Goal: Task Accomplishment & Management: Manage account settings

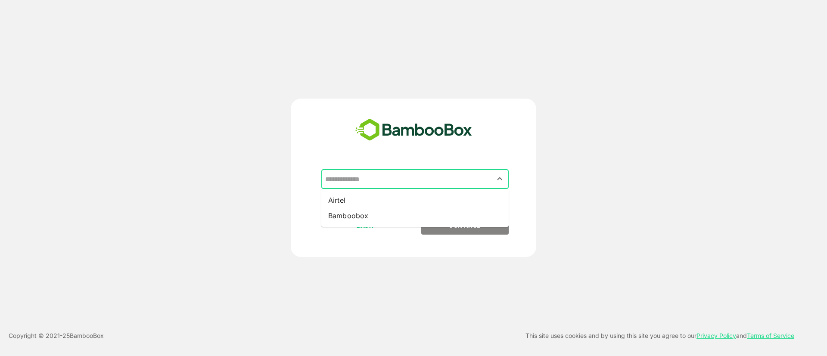
click at [433, 177] on input "text" at bounding box center [415, 179] width 184 height 16
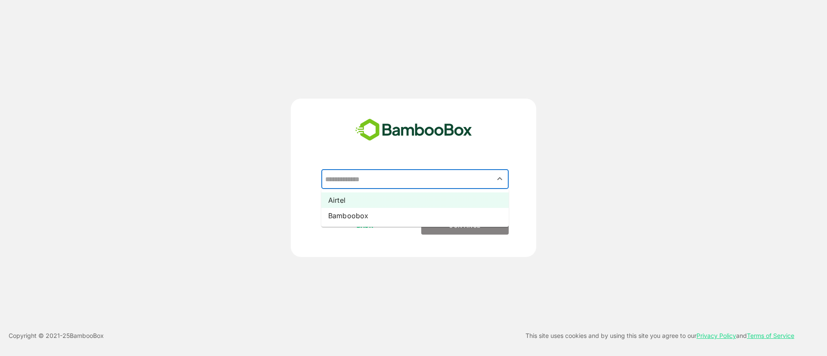
click at [439, 202] on li "Airtel" at bounding box center [414, 199] width 187 height 15
type input "******"
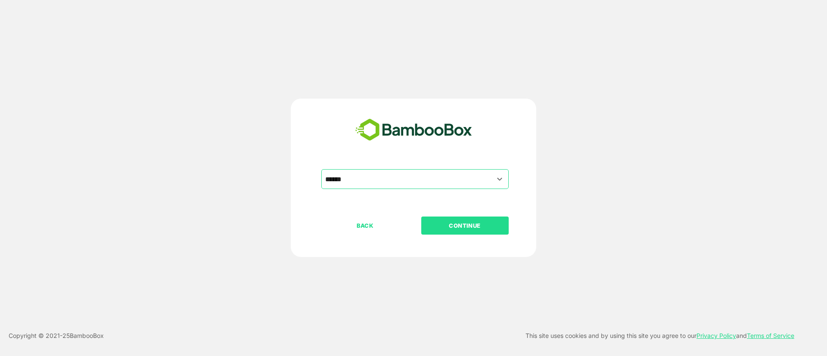
click at [460, 223] on p "CONTINUE" at bounding box center [464, 225] width 86 height 9
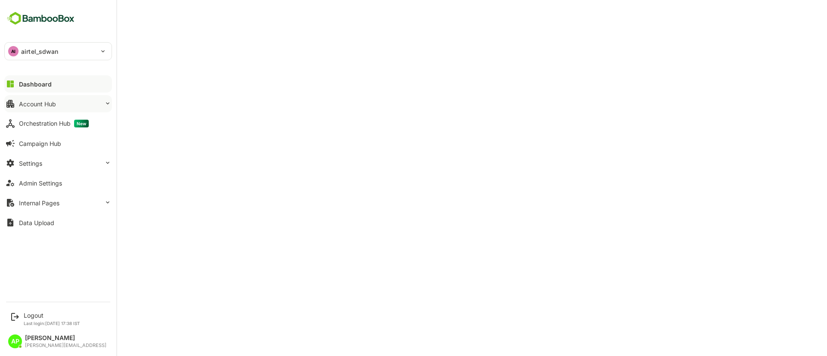
click at [47, 105] on div "Account Hub" at bounding box center [37, 103] width 37 height 7
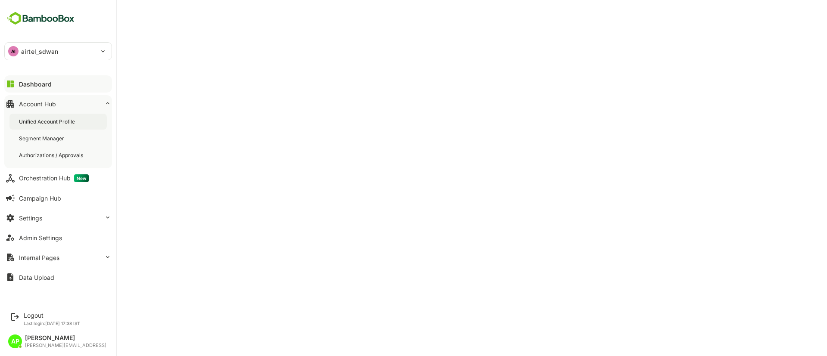
click at [56, 120] on div "Unified Account Profile" at bounding box center [48, 121] width 58 height 7
click at [41, 217] on div "Settings" at bounding box center [30, 217] width 23 height 7
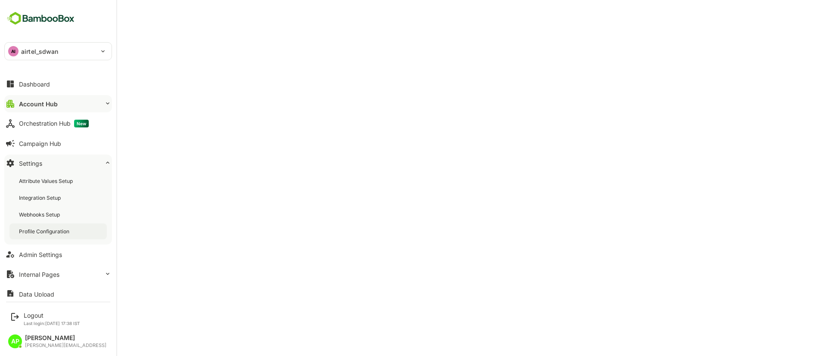
click at [56, 229] on div "Profile Configuration" at bounding box center [45, 231] width 52 height 7
